Goal: Task Accomplishment & Management: Complete application form

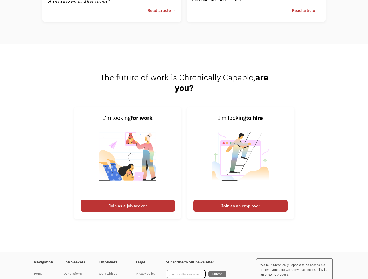
scroll to position [1398, 0]
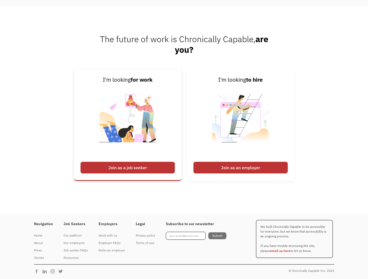
click at [146, 169] on div "Join as a job seeker" at bounding box center [127, 168] width 94 height 12
click at [119, 165] on div "Join as a job seeker" at bounding box center [127, 168] width 94 height 12
click at [122, 169] on div "Join as a job seeker" at bounding box center [127, 168] width 94 height 12
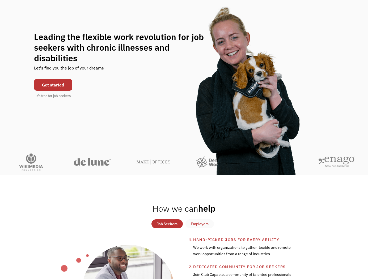
scroll to position [44, 0]
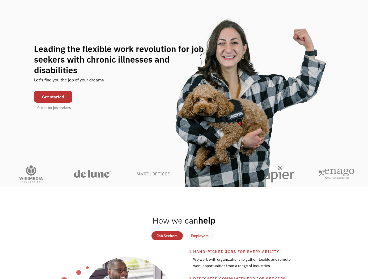
click at [55, 91] on link "Get started" at bounding box center [53, 97] width 38 height 12
click at [55, 89] on div "What role best describes you? I'm looking for work Join as a job seeker I'm loo…" at bounding box center [184, 139] width 368 height 279
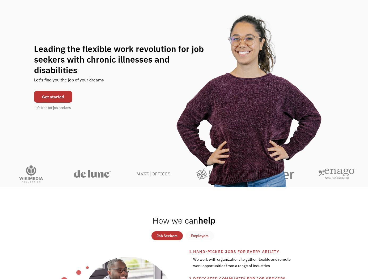
drag, startPoint x: 55, startPoint y: 89, endPoint x: 46, endPoint y: 91, distance: 9.4
click at [46, 91] on link "Get started" at bounding box center [53, 97] width 38 height 12
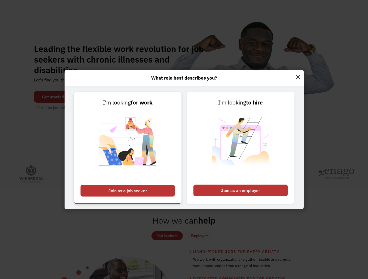
click at [123, 191] on div "Join as a job seeker" at bounding box center [127, 191] width 94 height 12
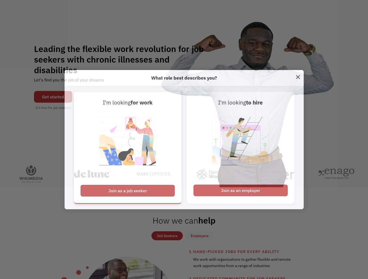
click at [123, 191] on div "Join as a job seeker" at bounding box center [127, 191] width 94 height 12
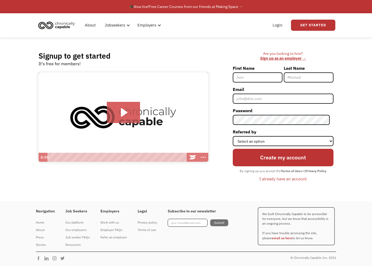
click at [268, 74] on input "First Name" at bounding box center [258, 78] width 50 height 10
click at [272, 76] on input "First Name" at bounding box center [258, 78] width 50 height 10
type input "[PERSON_NAME]"
type input "Long-Nodes"
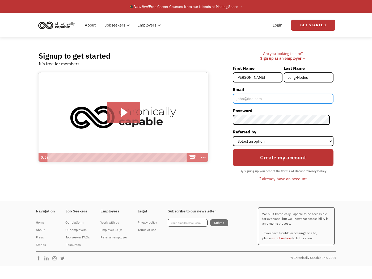
type input "sheryl.long@ittecforce.com"
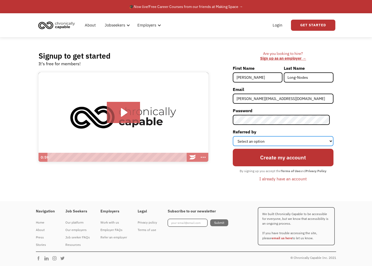
click at [308, 140] on select "Select an option Instagram Facebook Twitter Search Engine News Article Word of …" at bounding box center [283, 141] width 101 height 10
select select "Other"
click at [236, 136] on select "Select an option Instagram Facebook Twitter Search Engine News Article Word of …" at bounding box center [283, 141] width 101 height 10
drag, startPoint x: 282, startPoint y: 160, endPoint x: 288, endPoint y: 166, distance: 9.0
click at [282, 160] on input "Create my account" at bounding box center [283, 158] width 101 height 18
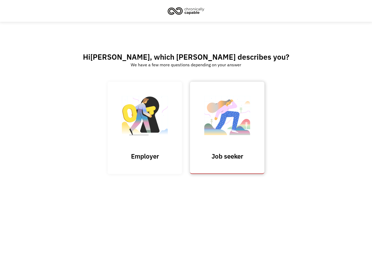
click at [235, 128] on img at bounding box center [227, 118] width 53 height 52
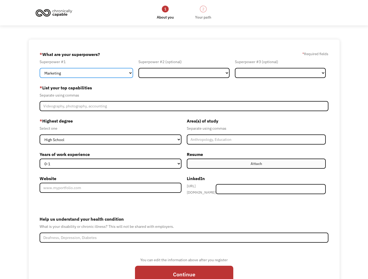
click at [130, 71] on select "Marketing Human Resources Finance Technology Operations Sales Industrial & Manu…" at bounding box center [86, 73] width 93 height 10
select select "Administration"
click at [40, 68] on select "Marketing Human Resources Finance Technology Operations Sales Industrial & Manu…" at bounding box center [86, 73] width 93 height 10
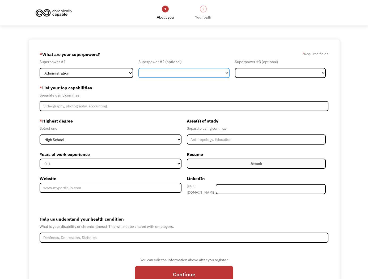
click at [198, 74] on select "Marketing Human Resources Finance Technology Operations Sales Industrial & Manu…" at bounding box center [183, 73] width 91 height 10
select select "Other"
click at [138, 68] on select "Marketing Human Resources Finance Technology Operations Sales Industrial & Manu…" at bounding box center [183, 73] width 91 height 10
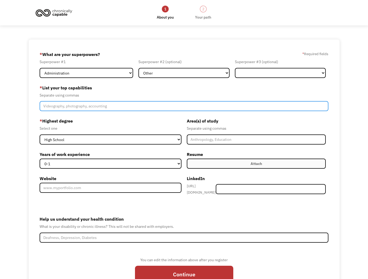
click at [86, 105] on input "Member-Create-Step1" at bounding box center [184, 106] width 289 height 10
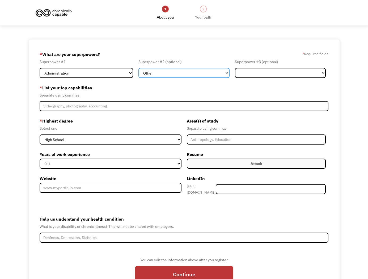
click at [226, 73] on select "Marketing Human Resources Finance Technology Operations Sales Industrial & Manu…" at bounding box center [183, 73] width 91 height 10
click at [199, 68] on select "Marketing Human Resources Finance Technology Operations Sales Industrial & Manu…" at bounding box center [183, 73] width 91 height 10
click at [154, 75] on select "Marketing Human Resources Finance Technology Operations Sales Industrial & Manu…" at bounding box center [183, 73] width 91 height 10
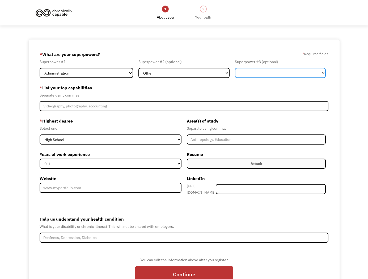
click at [317, 70] on select "Marketing Human Resources Finance Technology Operations Sales Industrial & Manu…" at bounding box center [280, 73] width 91 height 10
select select "Other"
click at [235, 68] on select "Marketing Human Resources Finance Technology Operations Sales Industrial & Manu…" at bounding box center [280, 73] width 91 height 10
click at [257, 193] on div "Area(s) of study Separate using commas Resume Attach Uploading... fileuploaded.…" at bounding box center [256, 159] width 144 height 84
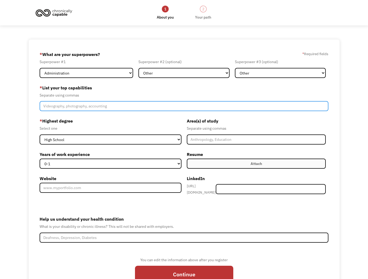
click at [98, 109] on input "Member-Create-Step1" at bounding box center [184, 106] width 289 height 10
type input "data entry, typing, phone support, scheduling, organization, customer service"
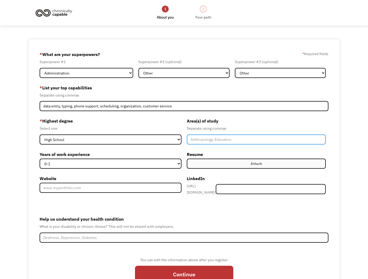
click at [242, 140] on input "Member-Create-Step1" at bounding box center [256, 140] width 139 height 10
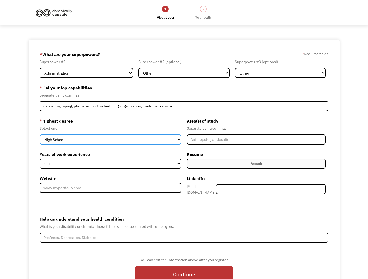
click at [180, 139] on select "High School Associates Bachelors Master's PhD" at bounding box center [111, 140] width 142 height 10
select select "associates"
click at [40, 135] on select "High School Associates Bachelors Master's PhD" at bounding box center [111, 140] width 142 height 10
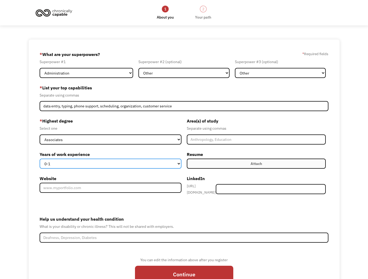
click at [134, 162] on select "0-1 2-4 5-10 11-15 15+" at bounding box center [111, 164] width 142 height 10
select select "15+"
click at [40, 159] on select "0-1 2-4 5-10 11-15 15+" at bounding box center [111, 164] width 142 height 10
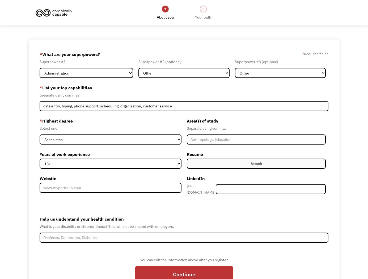
click at [92, 200] on form "689cb8bb1b758c5fc2243ee2 sheryl.long@ittecforce.com Sheryl Long-Nodes Other * W…" at bounding box center [184, 169] width 289 height 239
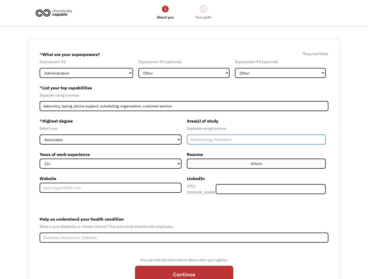
click at [236, 142] on input "Member-Create-Step1" at bounding box center [256, 140] width 139 height 10
type input "Accounting clerk"
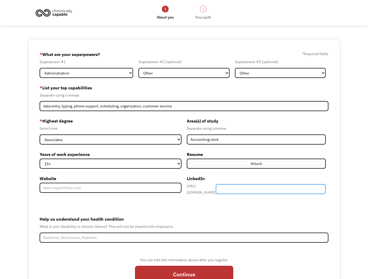
drag, startPoint x: 246, startPoint y: 190, endPoint x: 249, endPoint y: 193, distance: 4.1
click at [247, 191] on input "Member-Create-Step1" at bounding box center [271, 189] width 110 height 10
type input "sheryl long"
click at [267, 159] on label "Attach" at bounding box center [256, 164] width 139 height 10
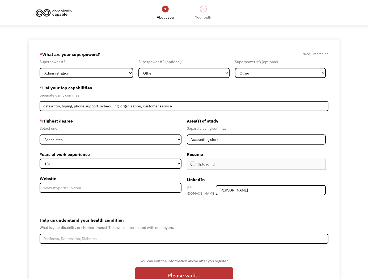
type input "Continue"
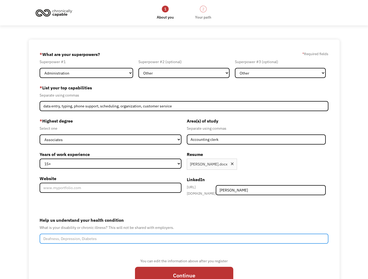
click at [57, 239] on input "Help us understand your health condition" at bounding box center [184, 239] width 289 height 10
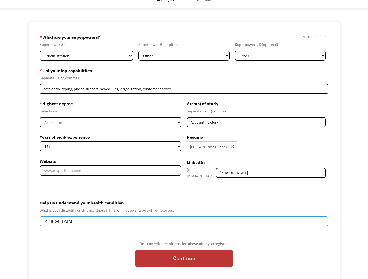
scroll to position [27, 0]
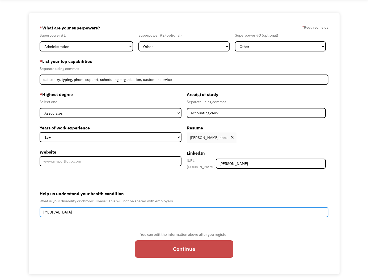
type input "COPD"
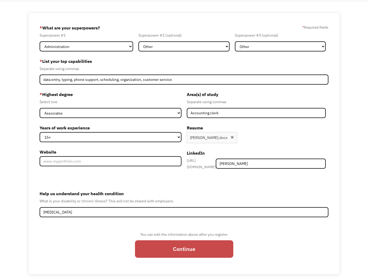
click at [203, 249] on input "Continue" at bounding box center [184, 250] width 98 height 18
type input "Please wait..."
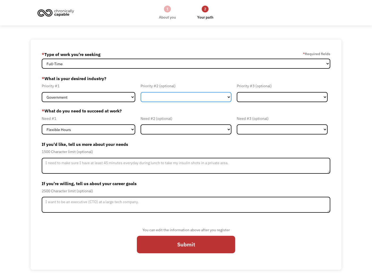
click at [227, 97] on select "Government Finance & Insurance Health & Social Care Tech & Engineering Creative…" at bounding box center [185, 97] width 91 height 10
click at [227, 98] on select "Government Finance & Insurance Health & Social Care Tech & Engineering Creative…" at bounding box center [185, 97] width 91 height 10
select select "Creative & Design"
click at [140, 92] on select "Government Finance & Insurance Health & Social Care Tech & Engineering Creative…" at bounding box center [185, 97] width 91 height 10
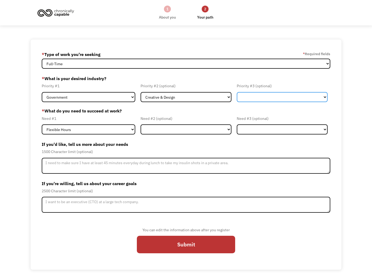
click at [292, 98] on select "Government Finance & Insurance Health & Social Care Tech & Engineering Creative…" at bounding box center [282, 97] width 91 height 10
select select "Administrative"
click at [237, 92] on select "Government Finance & Insurance Health & Social Care Tech & Engineering Creative…" at bounding box center [282, 97] width 91 height 10
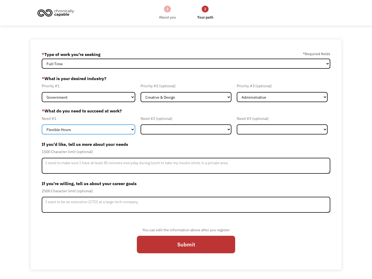
click at [79, 129] on select "Flexible Hours Remote Work Service Animal On-site Accommodations Visual Support…" at bounding box center [88, 130] width 93 height 10
click at [79, 130] on select "Flexible Hours Remote Work Service Animal On-site Accommodations Visual Support…" at bounding box center [88, 130] width 93 height 10
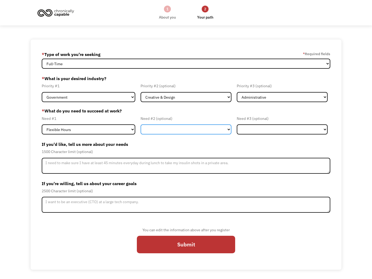
click at [156, 126] on select "Flexible Hours Remote Work Service Animal On-site Accommodations Visual Support…" at bounding box center [185, 130] width 91 height 10
select select "Remote Work"
click at [140, 125] on select "Flexible Hours Remote Work Service Animal On-site Accommodations Visual Support…" at bounding box center [185, 130] width 91 height 10
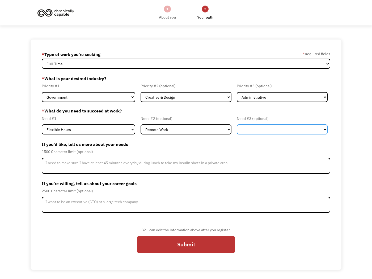
click at [286, 130] on select "Flexible Hours Remote Work Service Animal On-site Accommodations Visual Support…" at bounding box center [282, 130] width 91 height 10
click at [164, 151] on div "1500 Character limit (optional)" at bounding box center [186, 152] width 288 height 6
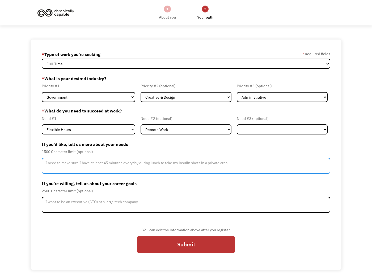
click at [157, 166] on textarea "Member-Update-Form-Step2" at bounding box center [186, 166] width 288 height 16
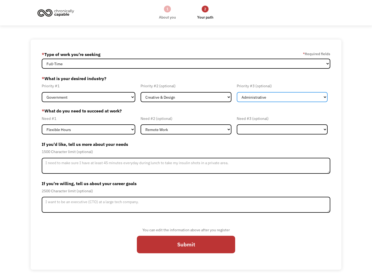
click at [282, 97] on select "Government Finance & Insurance Health & Social Care Tech & Engineering Creative…" at bounding box center [282, 97] width 91 height 10
click at [283, 98] on select "Government Finance & Insurance Health & Social Care Tech & Engineering Creative…" at bounding box center [282, 97] width 91 height 10
drag, startPoint x: 186, startPoint y: 142, endPoint x: 190, endPoint y: 145, distance: 5.5
click at [186, 143] on label "If you'd like, tell us more about your needs" at bounding box center [186, 144] width 288 height 8
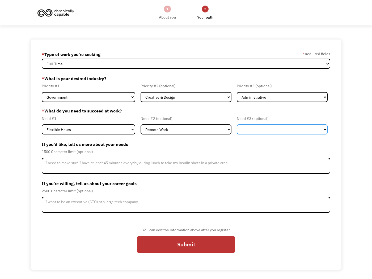
drag, startPoint x: 268, startPoint y: 132, endPoint x: 269, endPoint y: 135, distance: 3.8
click at [268, 132] on select "Flexible Hours Remote Work Service Animal On-site Accommodations Visual Support…" at bounding box center [282, 130] width 91 height 10
select select "Other"
click at [237, 125] on select "Flexible Hours Remote Work Service Animal On-site Accommodations Visual Support…" at bounding box center [282, 130] width 91 height 10
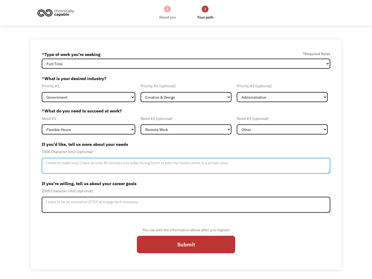
paste textarea "I live with COPD, which limits my ability to work in physically demanding or hi…"
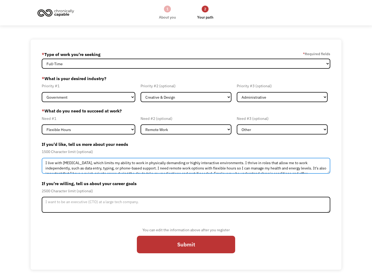
scroll to position [8, 0]
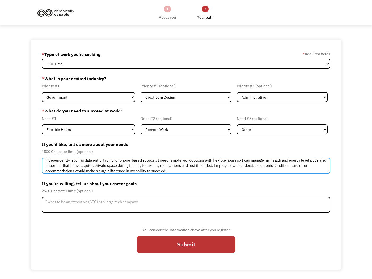
type textarea "I live with COPD, which limits my ability to work in physically demanding or hi…"
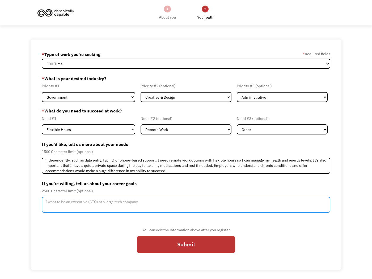
paste textarea "My goal is to find stable, remote work that allows me to contribute meaningfull…"
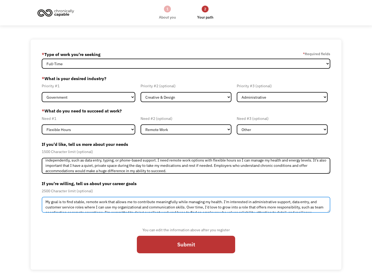
scroll to position [3, 0]
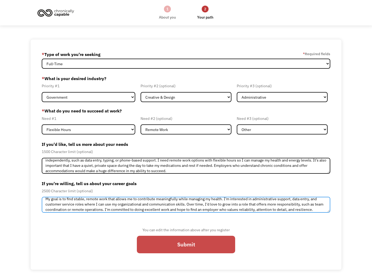
type textarea "My goal is to find stable, remote work that allows me to contribute meaningfull…"
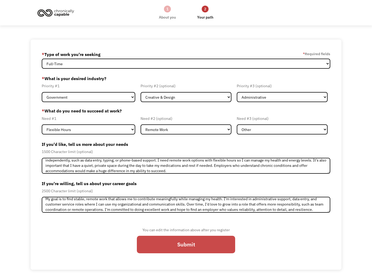
drag, startPoint x: 210, startPoint y: 245, endPoint x: 216, endPoint y: 250, distance: 7.6
click at [210, 245] on input "Submit" at bounding box center [186, 245] width 98 height 18
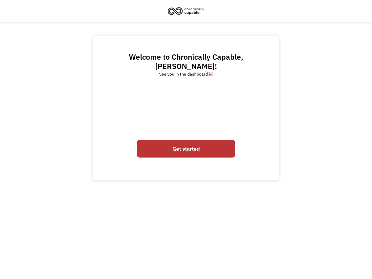
drag, startPoint x: 194, startPoint y: 142, endPoint x: 197, endPoint y: 146, distance: 5.8
click at [194, 142] on link "Get started" at bounding box center [186, 149] width 98 height 18
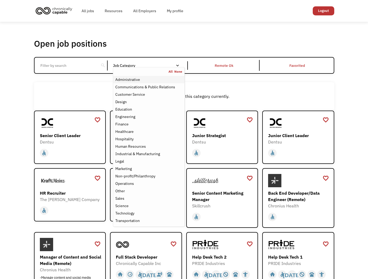
click at [139, 80] on div "Administrative" at bounding box center [127, 79] width 25 height 6
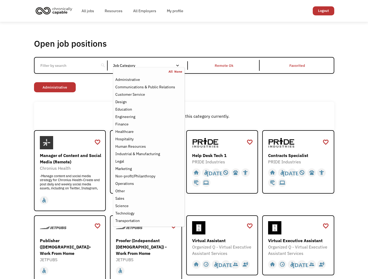
click at [334, 87] on div "Non-profit/Philanthropy Other Transportation Technology Science Sales Operation…" at bounding box center [184, 87] width 300 height 11
click at [122, 101] on div "Design" at bounding box center [120, 102] width 11 height 6
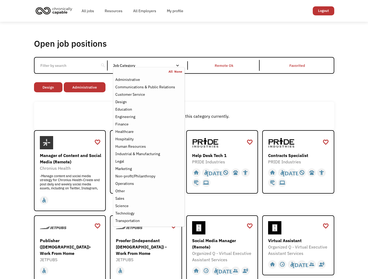
click at [266, 87] on div "Non-profit/Philanthropy Other Transportation Technology Science Sales Operation…" at bounding box center [184, 87] width 300 height 11
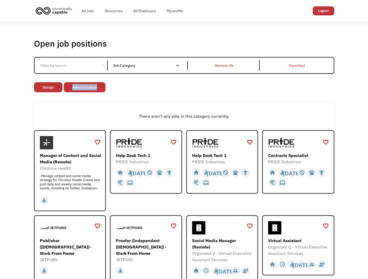
click at [267, 87] on div "Non-profit/Philanthropy Other Transportation Technology Science Sales Operation…" at bounding box center [184, 87] width 300 height 11
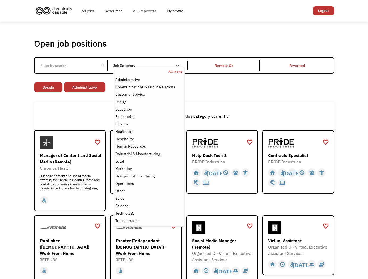
click at [147, 69] on nav "All None Administrative Communications & Public Relations Customer Service Desi…" at bounding box center [148, 147] width 71 height 160
click at [127, 212] on div "Technology" at bounding box center [124, 213] width 19 height 6
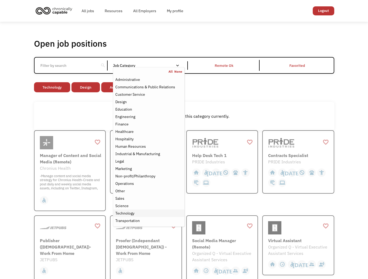
click at [126, 212] on div "Technology" at bounding box center [124, 213] width 19 height 6
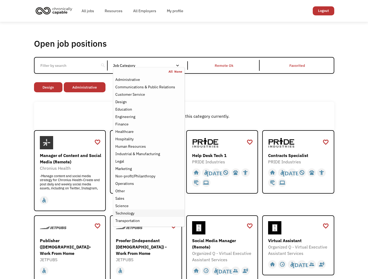
click at [133, 215] on div "Technology" at bounding box center [124, 213] width 19 height 6
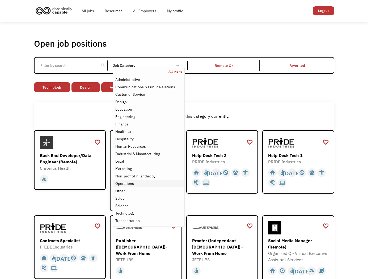
click at [123, 185] on div "Operations" at bounding box center [124, 184] width 19 height 6
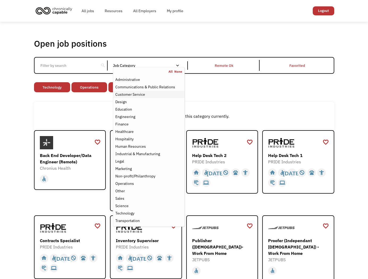
click at [125, 95] on div "Customer Service" at bounding box center [130, 94] width 30 height 6
click at [77, 112] on div "There aren't any jobs in this category currently." at bounding box center [184, 116] width 300 height 28
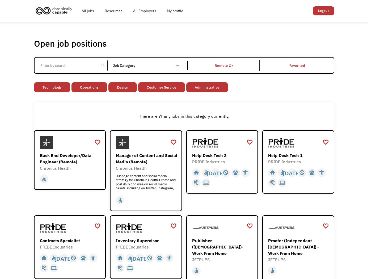
click at [240, 66] on div "Remote Ok" at bounding box center [224, 65] width 71 height 11
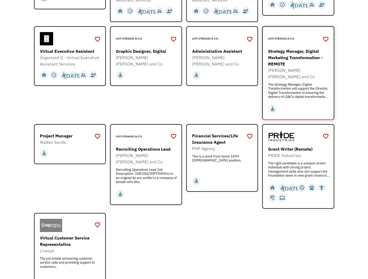
scroll to position [319, 0]
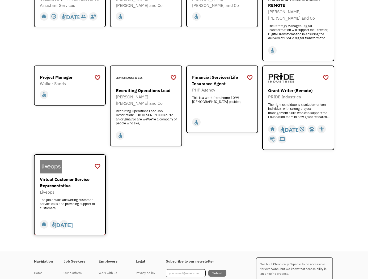
click at [66, 189] on div "Liveops" at bounding box center [71, 192] width 62 height 6
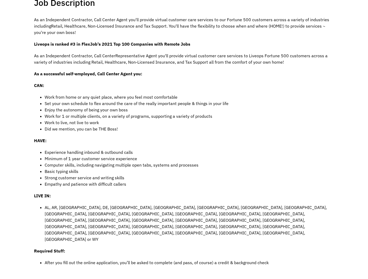
scroll to position [27, 0]
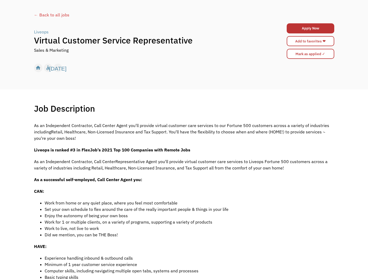
click at [40, 12] on div "← Back to all jobs" at bounding box center [184, 15] width 300 height 6
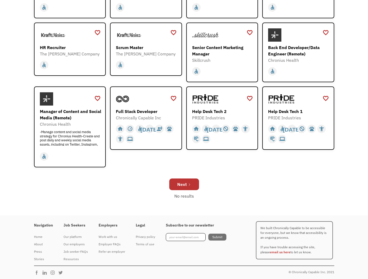
scroll to position [147, 0]
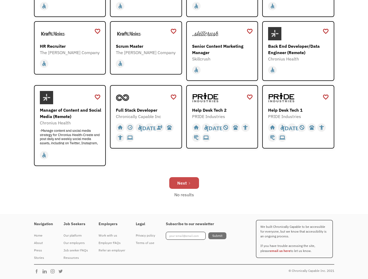
click at [189, 185] on link "Next" at bounding box center [184, 183] width 30 height 12
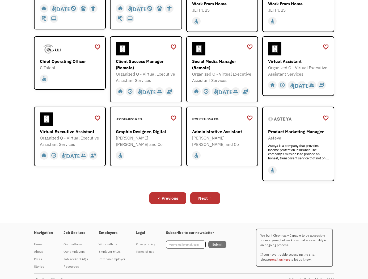
scroll to position [151, 0]
